Goal: Navigation & Orientation: Go to known website

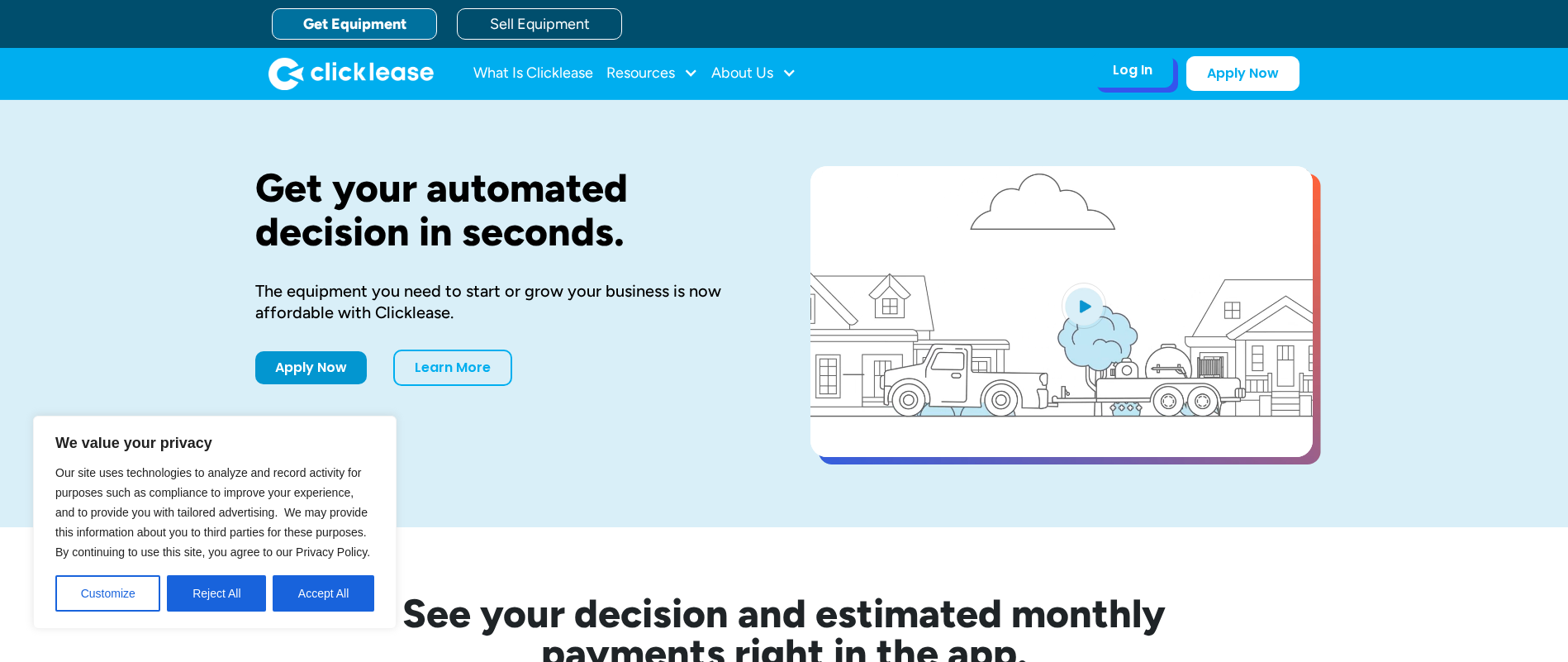
click at [1128, 68] on div "Log In" at bounding box center [1132, 70] width 39 height 16
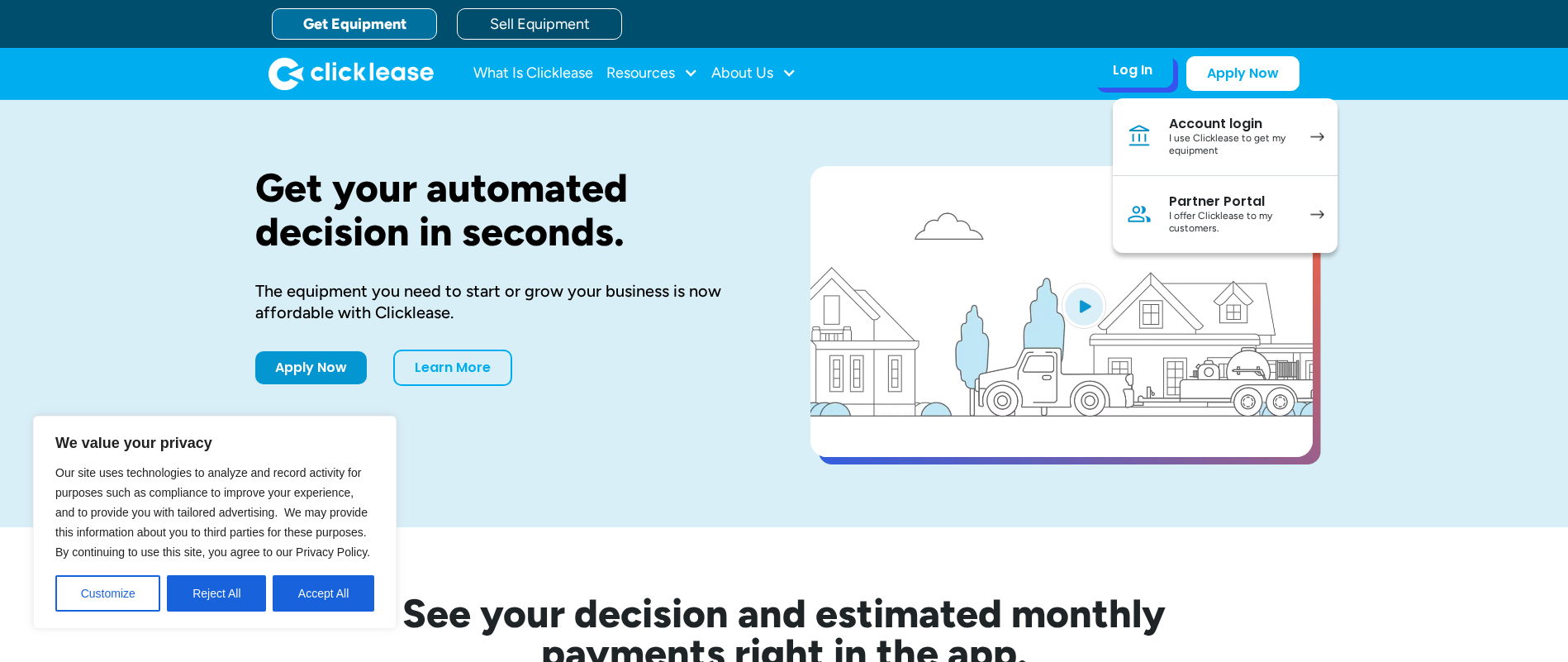
click at [1199, 121] on div "Account login" at bounding box center [1231, 124] width 125 height 16
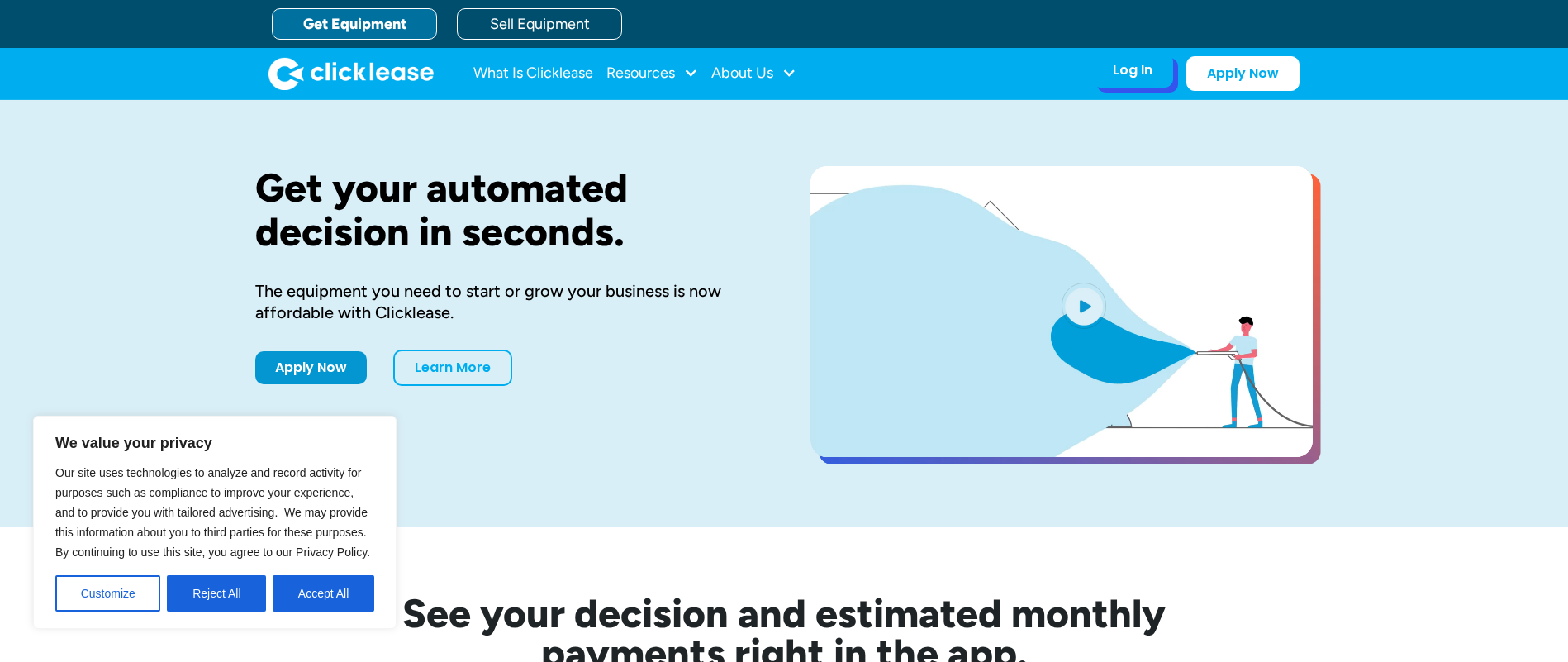
click at [1134, 68] on div "Log In" at bounding box center [1132, 70] width 39 height 16
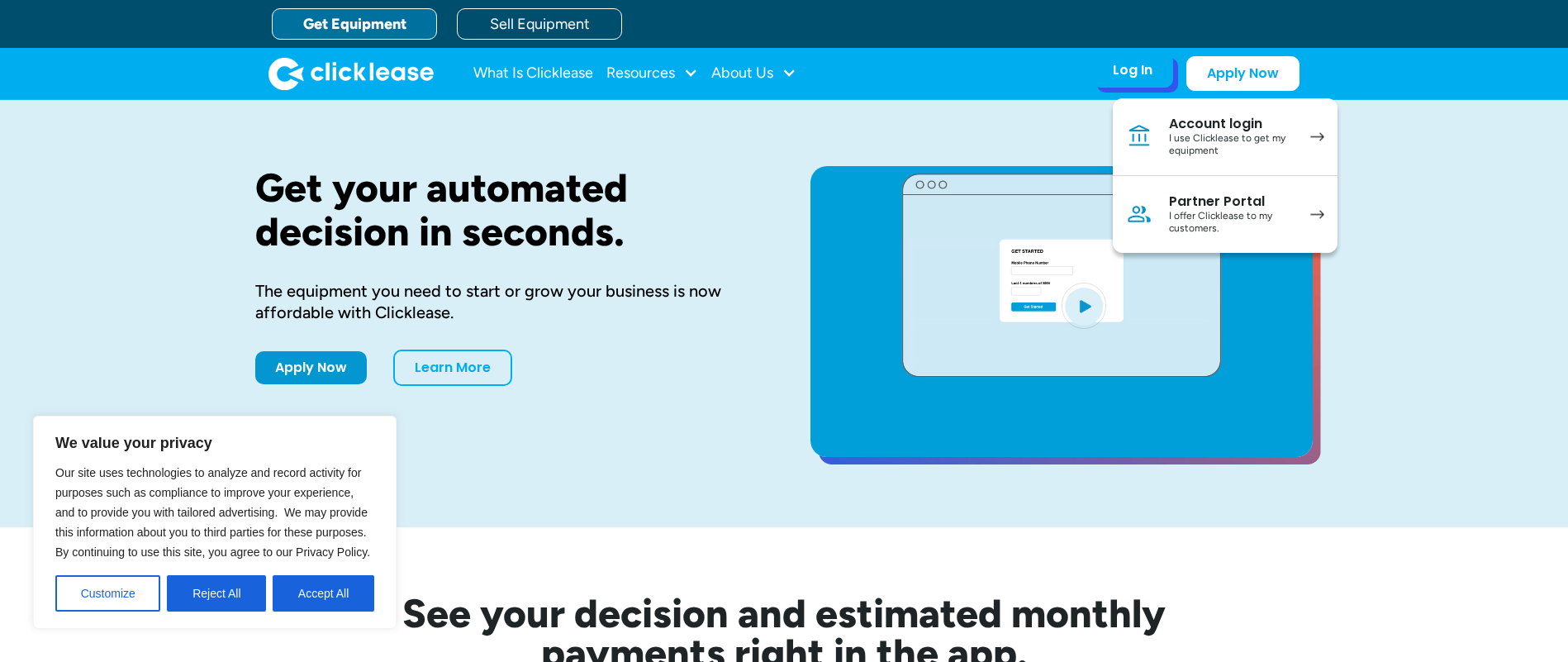
click at [1225, 132] on div "I use Clicklease to get my equipment" at bounding box center [1231, 145] width 125 height 26
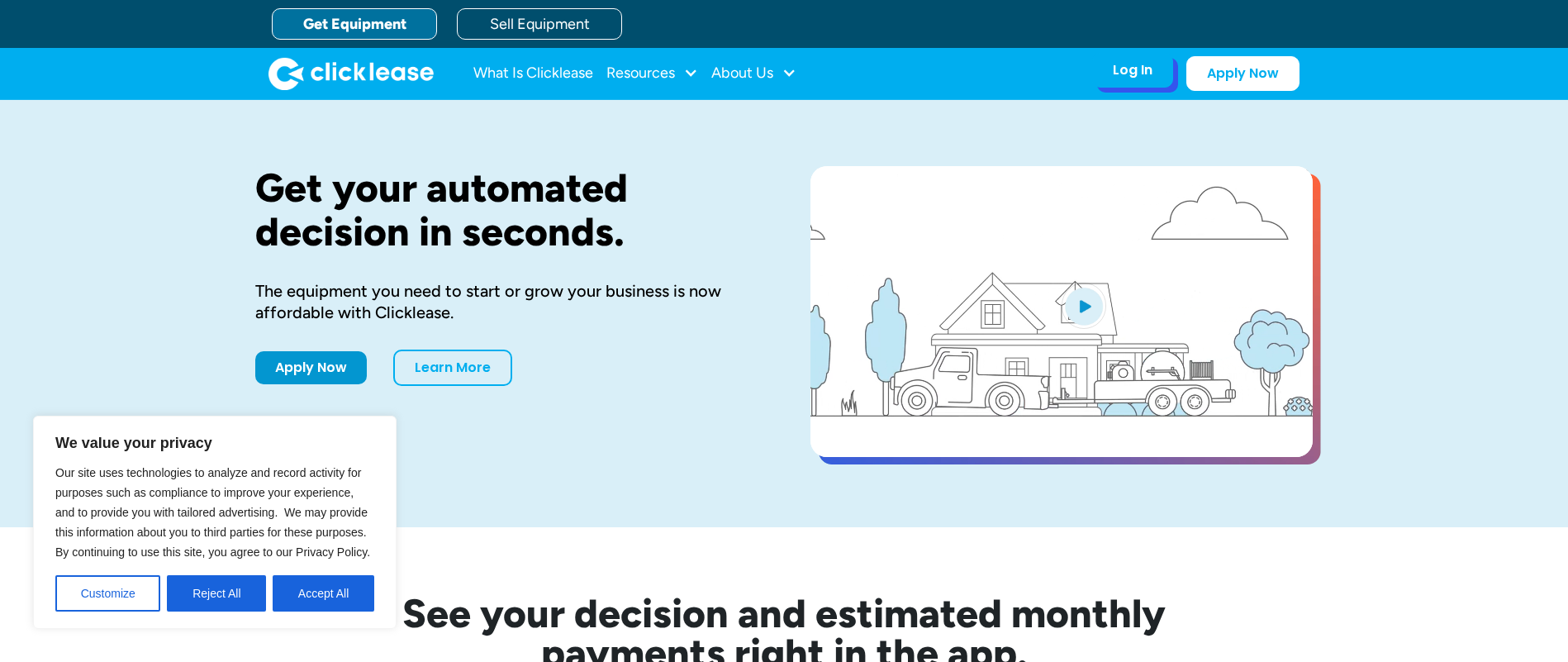
click at [1119, 78] on div "Log In" at bounding box center [1132, 70] width 39 height 16
